Goal: Task Accomplishment & Management: Manage account settings

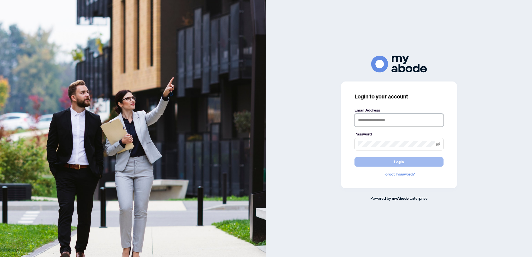
type input "**********"
click at [374, 163] on button "Login" at bounding box center [399, 161] width 89 height 9
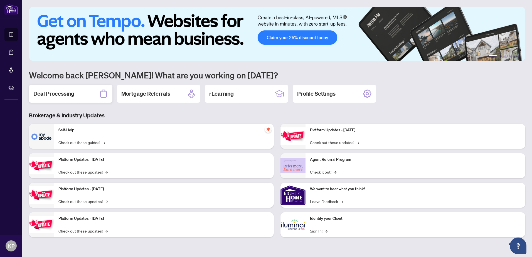
click at [66, 93] on h2 "Deal Processing" at bounding box center [53, 94] width 41 height 8
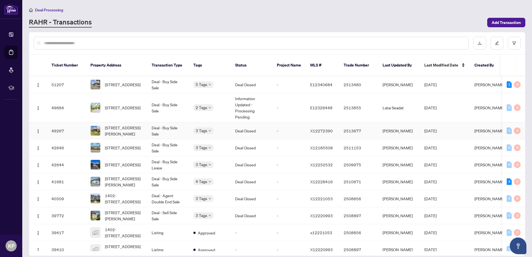
click at [221, 127] on div "3 Tags" at bounding box center [209, 130] width 33 height 6
click at [220, 129] on td "3 Tags" at bounding box center [210, 130] width 42 height 17
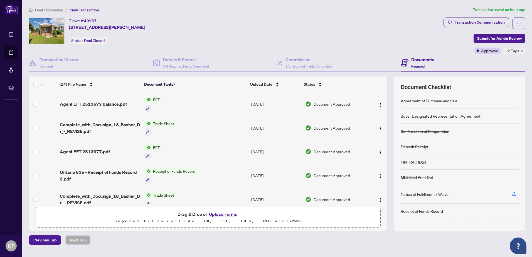
click at [118, 152] on div "Agent EFT 2513677.pdf" at bounding box center [100, 151] width 81 height 7
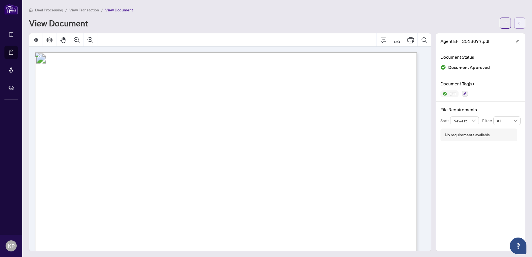
click at [518, 23] on icon "arrow-left" at bounding box center [520, 23] width 4 height 4
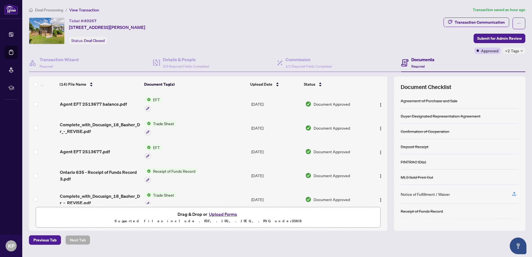
click at [116, 107] on td "Agent EFT 2513677 balance.pdf" at bounding box center [100, 104] width 85 height 24
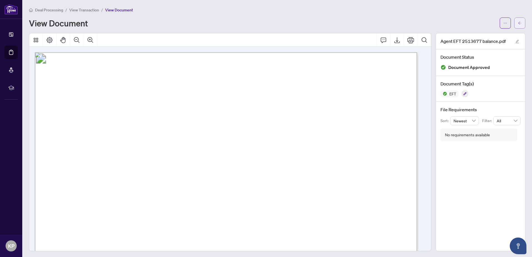
click at [518, 24] on icon "arrow-left" at bounding box center [519, 22] width 3 height 3
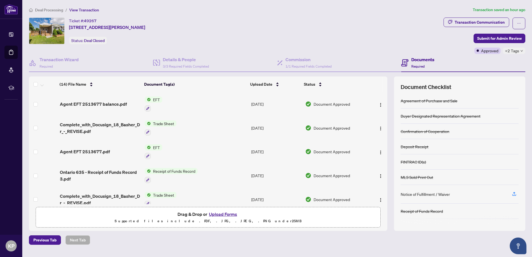
click at [40, 9] on span "Deal Processing" at bounding box center [49, 10] width 28 height 5
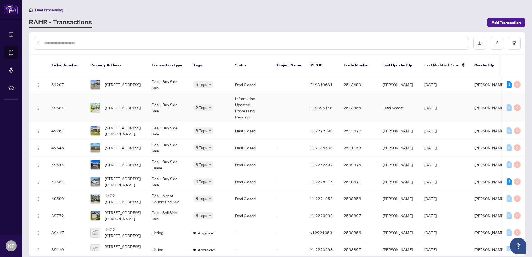
click at [229, 100] on td "2 Tags" at bounding box center [210, 107] width 42 height 29
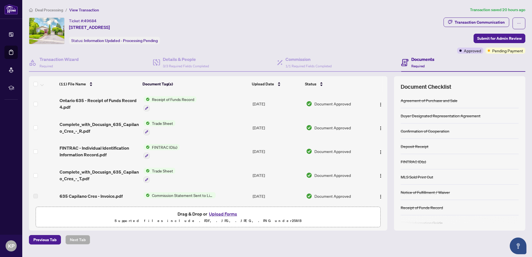
click at [39, 11] on span "Deal Processing" at bounding box center [49, 10] width 28 height 5
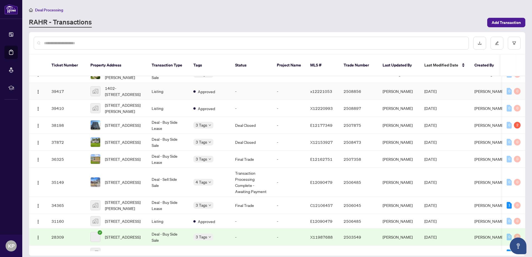
scroll to position [191, 0]
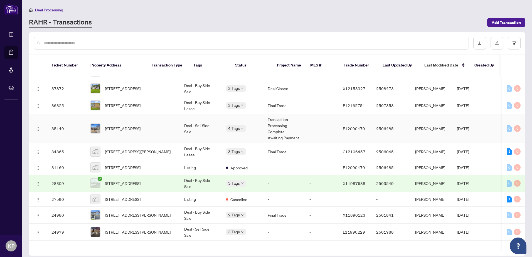
click at [226, 129] on td "4 Tags" at bounding box center [243, 128] width 42 height 29
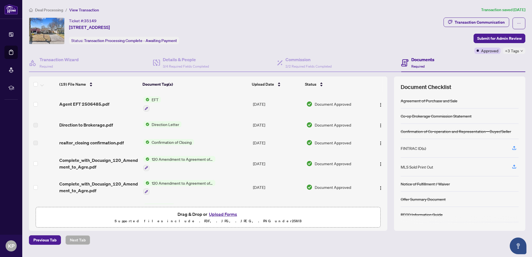
click at [47, 6] on main "Deal Processing / View Transaction Transaction saved 3 months ago Ticket #: 351…" at bounding box center [277, 128] width 510 height 257
click at [46, 13] on div "Deal Processing / View Transaction Transaction saved 3 months ago Ticket #: 351…" at bounding box center [277, 126] width 501 height 238
click at [48, 10] on span "Deal Processing" at bounding box center [49, 10] width 28 height 5
